Goal: Entertainment & Leisure: Consume media (video, audio)

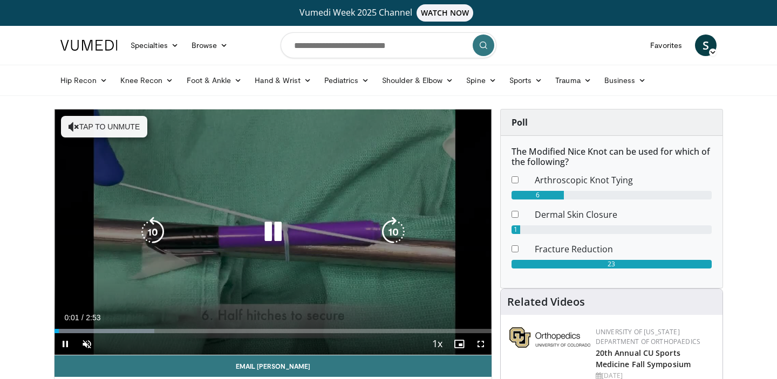
scroll to position [12, 0]
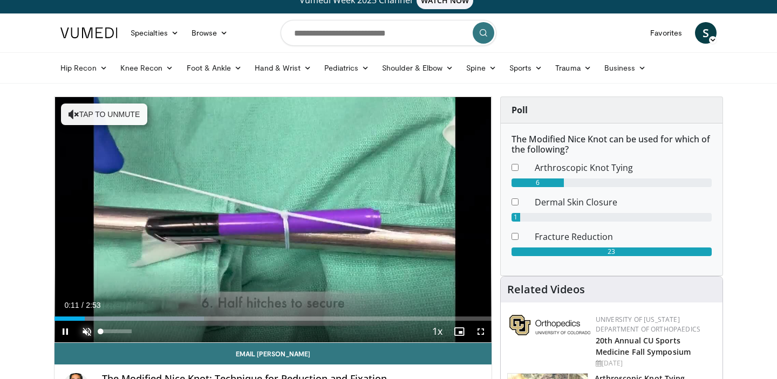
click at [91, 334] on span "Video Player" at bounding box center [87, 332] width 22 height 22
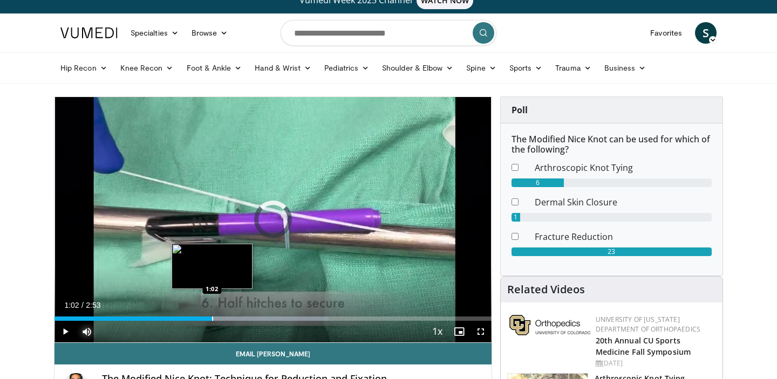
click at [212, 317] on div "Progress Bar" at bounding box center [212, 319] width 1 height 4
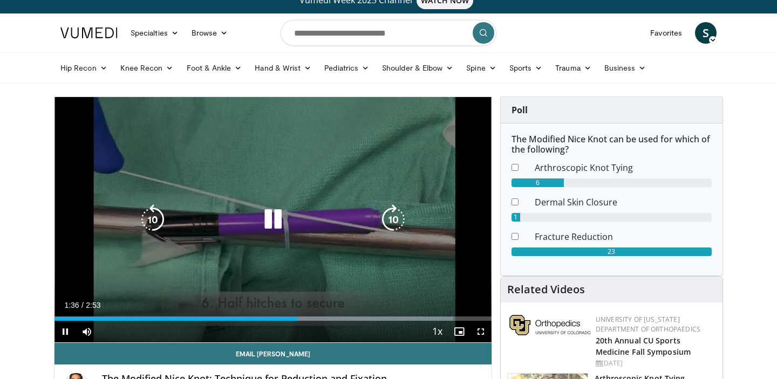
click at [269, 223] on icon "Video Player" at bounding box center [273, 219] width 30 height 30
